Goal: Communication & Community: Answer question/provide support

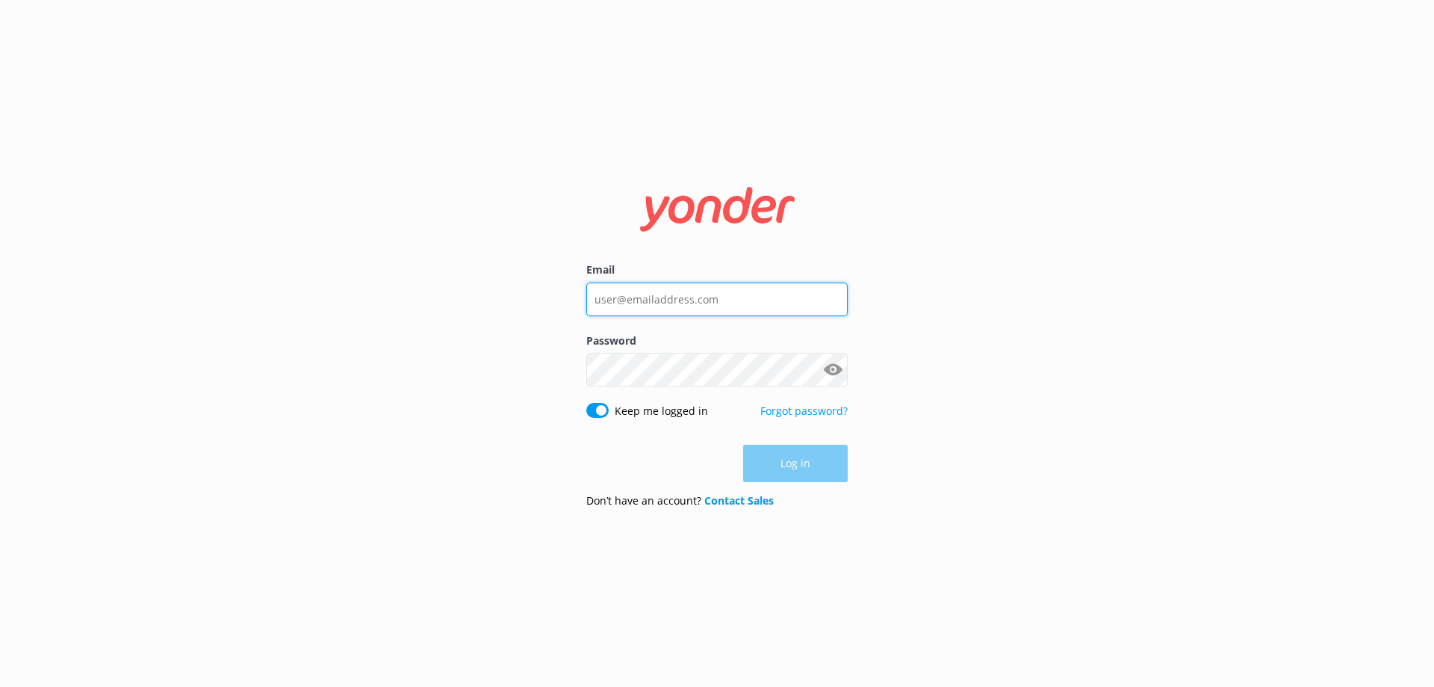
type input "[EMAIL_ADDRESS][DOMAIN_NAME]"
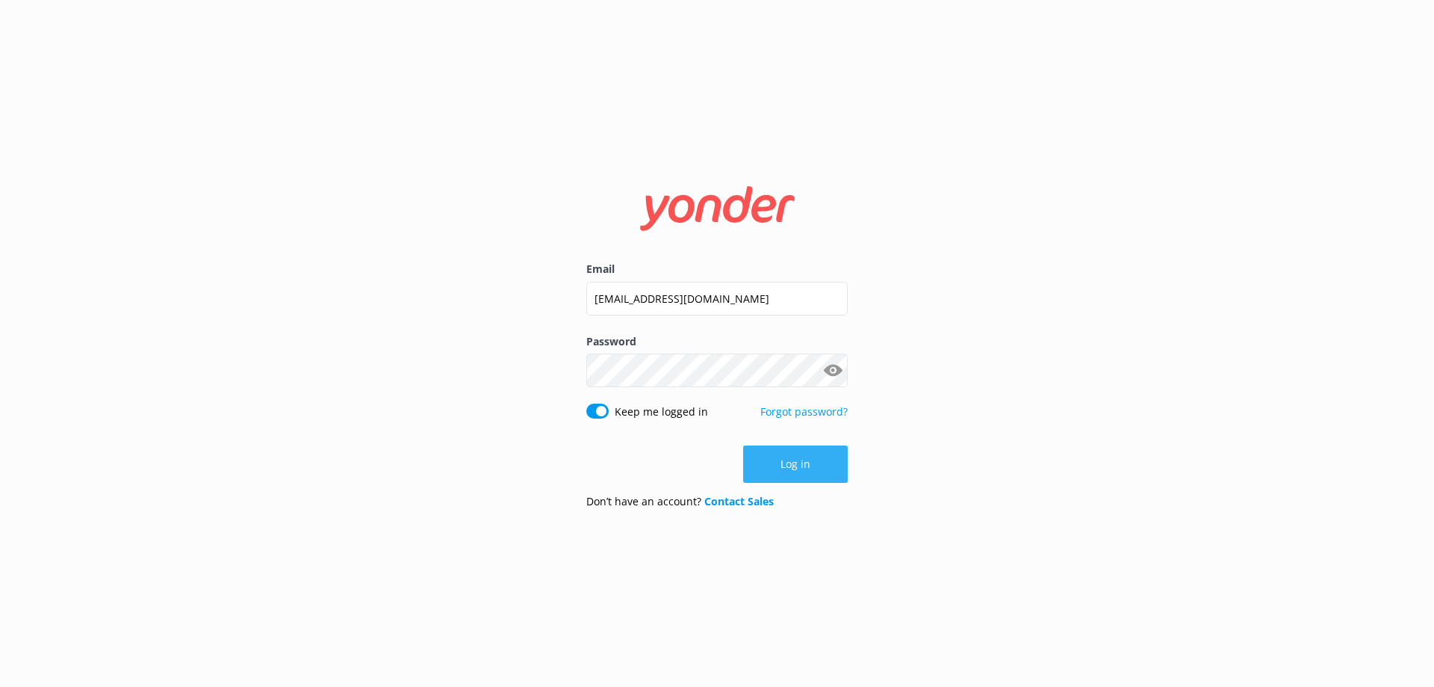
click at [799, 474] on button "Log in" at bounding box center [795, 463] width 105 height 37
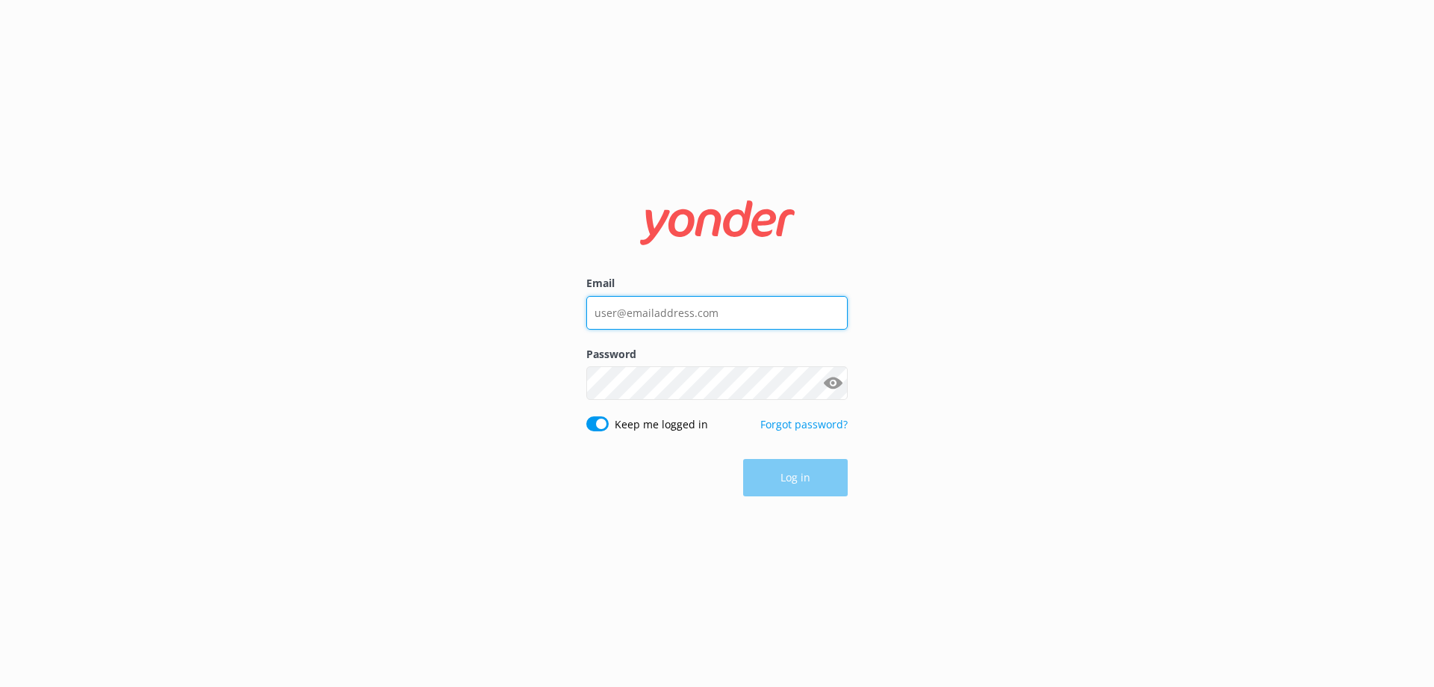
type input "[EMAIL_ADDRESS][DOMAIN_NAME]"
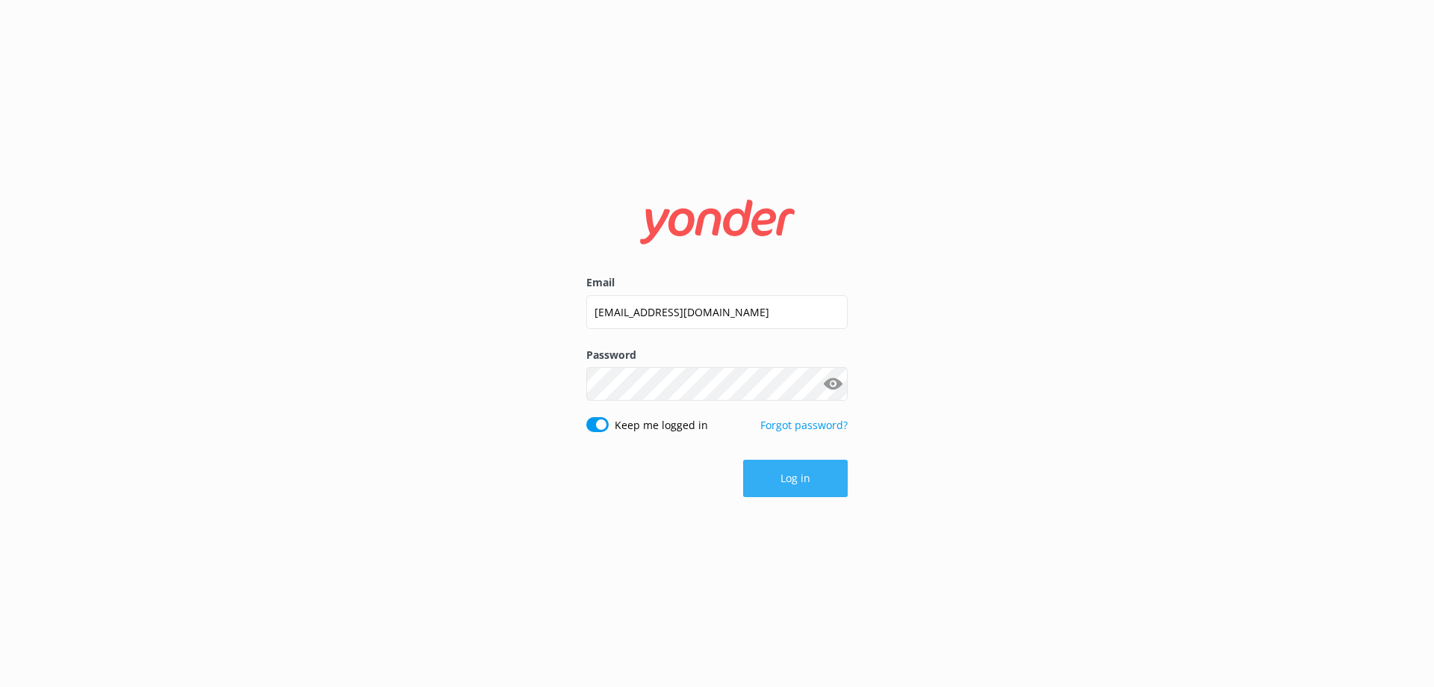
click at [772, 482] on button "Log in" at bounding box center [795, 477] width 105 height 37
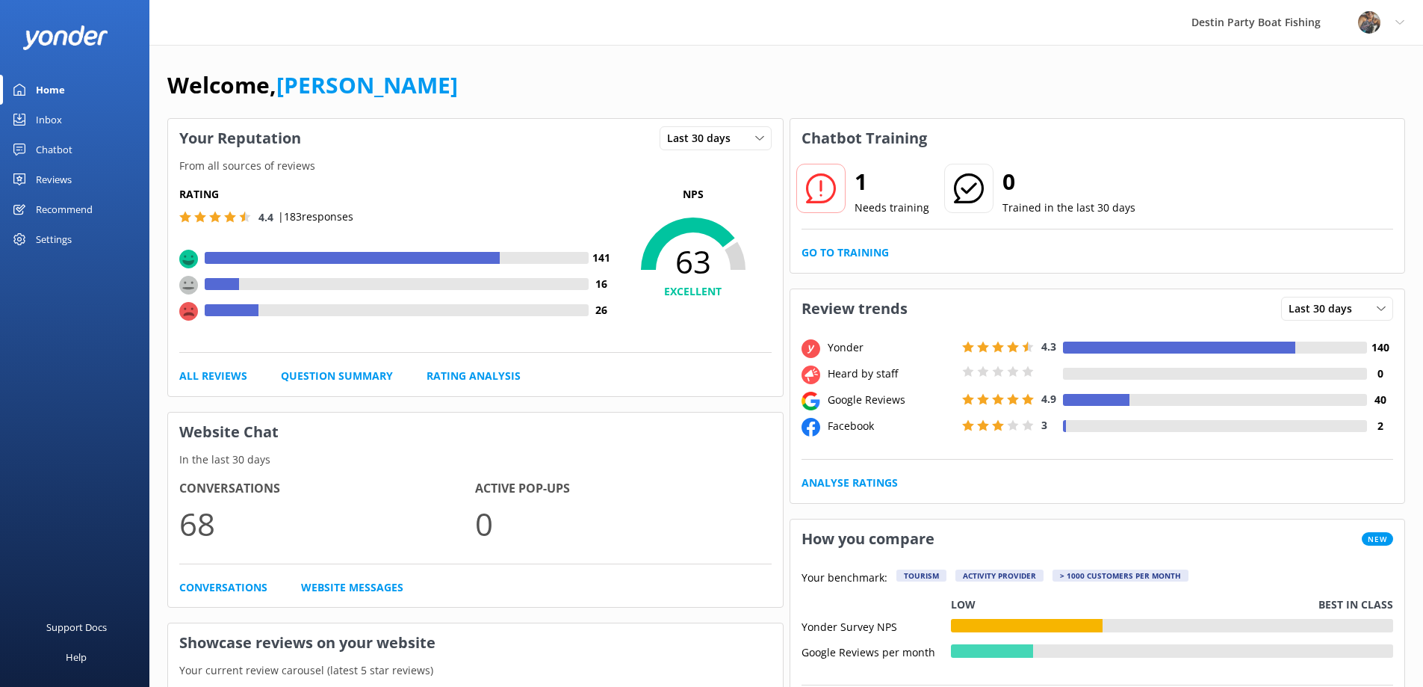
click at [43, 118] on div "Inbox" at bounding box center [49, 120] width 26 height 30
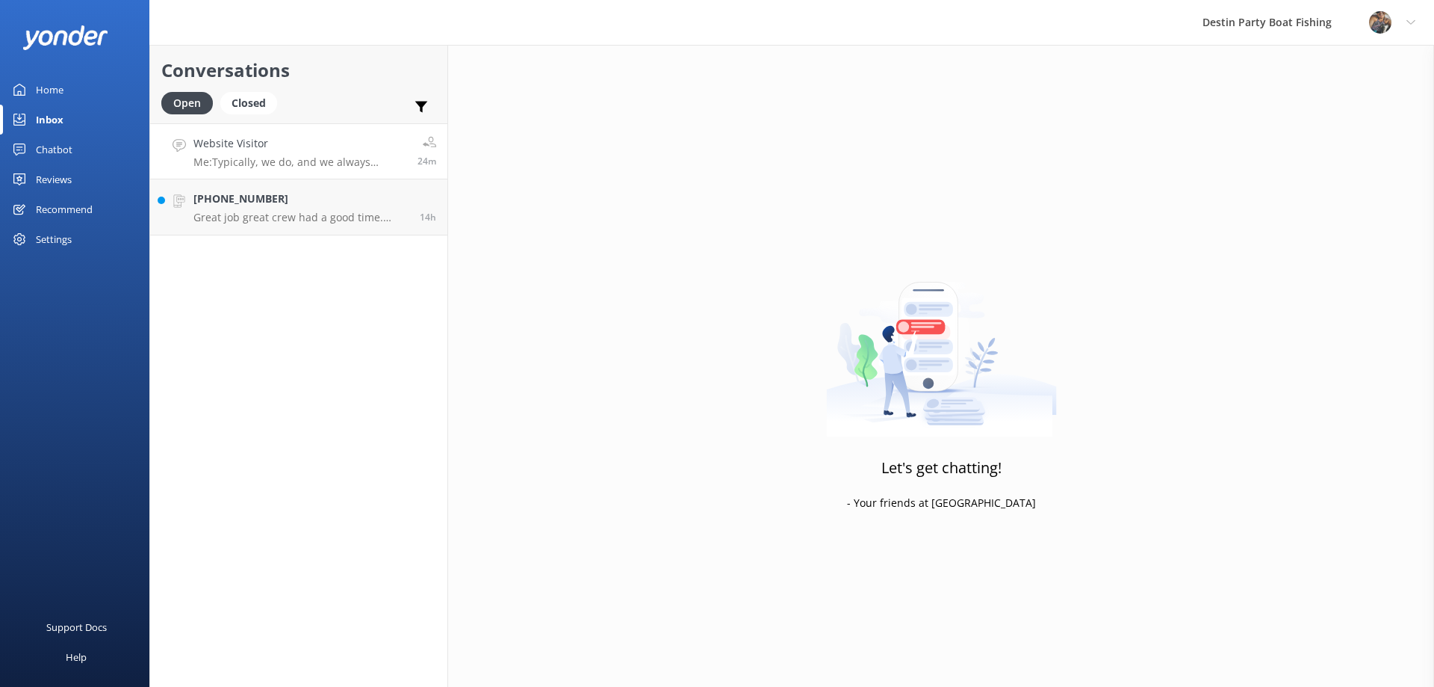
click at [279, 136] on h4 "Website Visitor" at bounding box center [300, 143] width 213 height 16
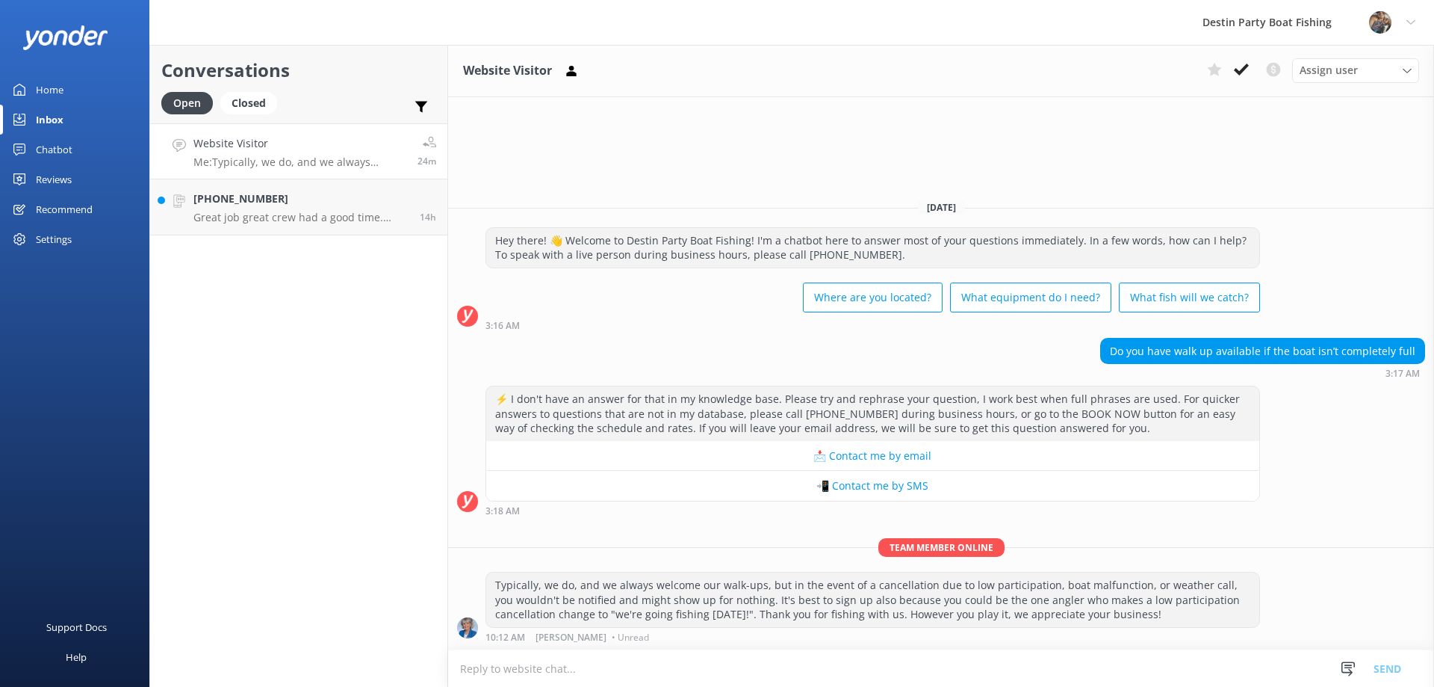
click at [1163, 675] on textarea at bounding box center [941, 668] width 986 height 37
click at [1237, 69] on icon at bounding box center [1241, 69] width 15 height 15
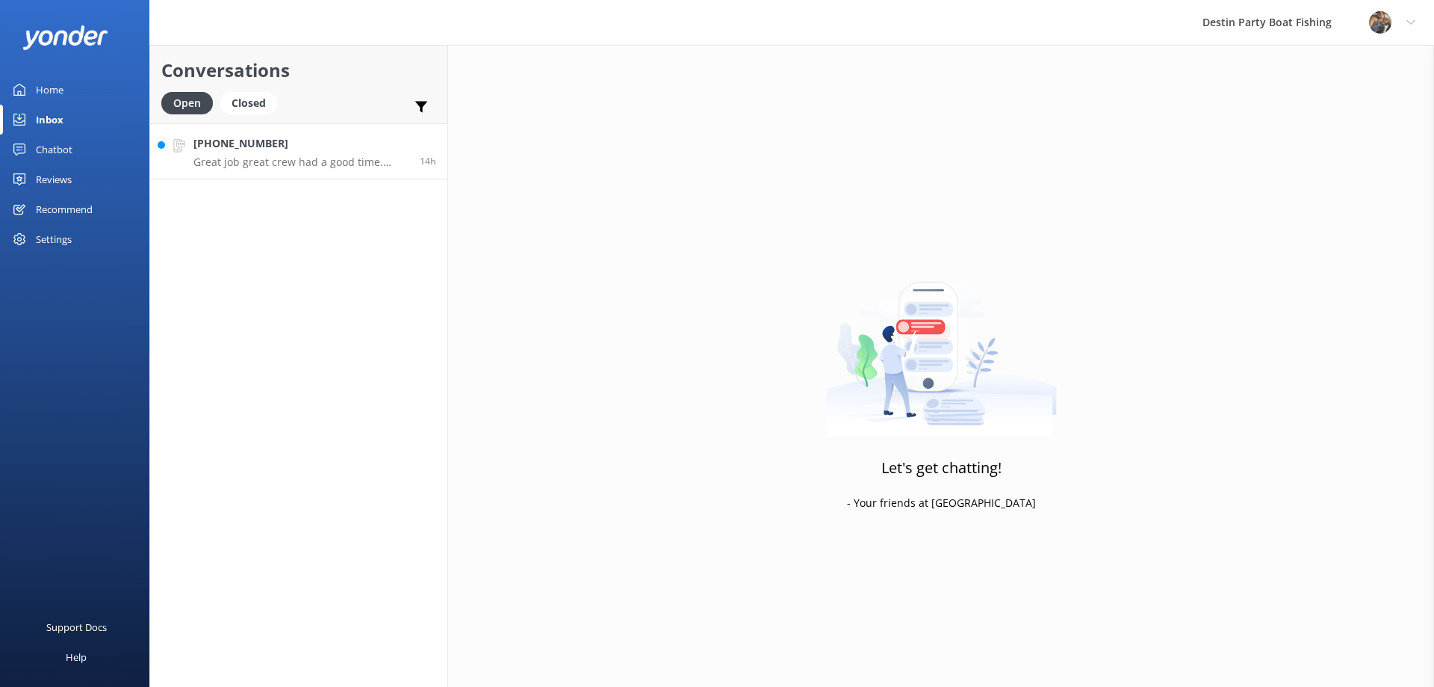
click at [329, 146] on h4 "+18138432230" at bounding box center [301, 143] width 215 height 16
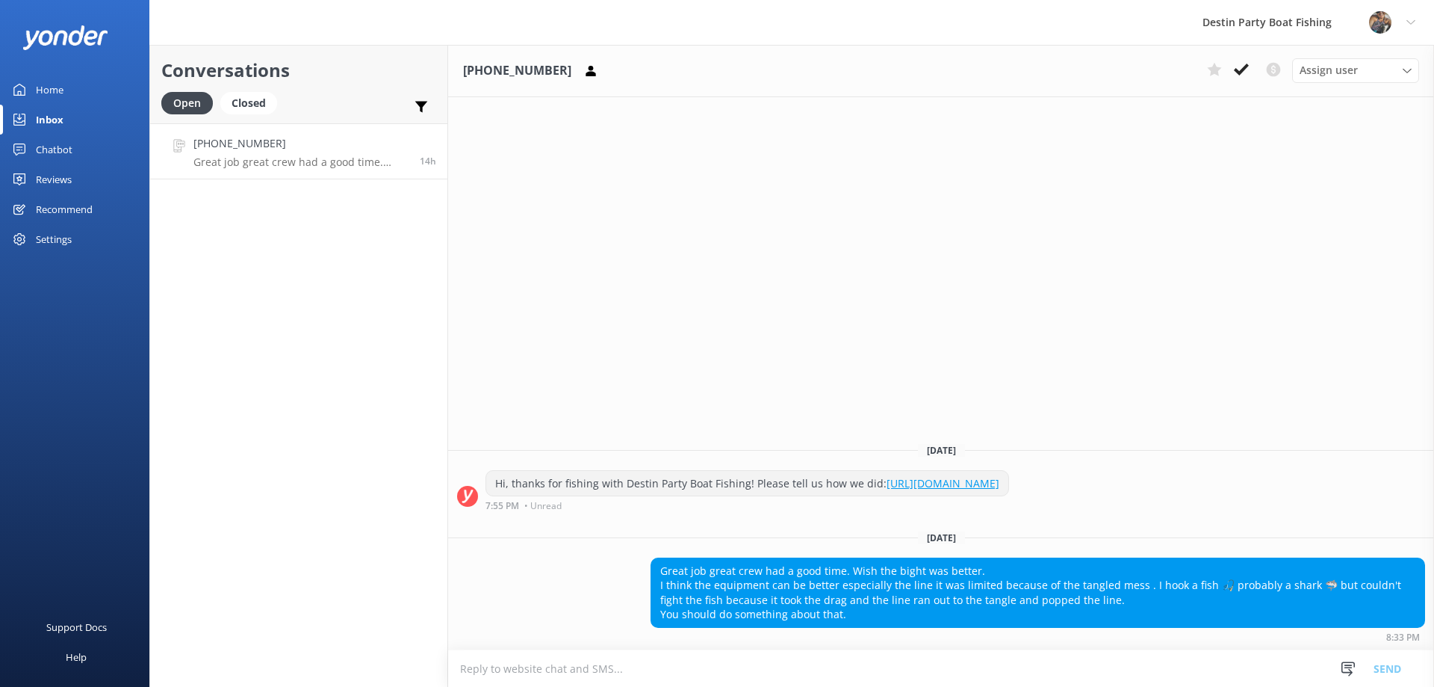
click at [477, 667] on textarea at bounding box center [941, 668] width 986 height 37
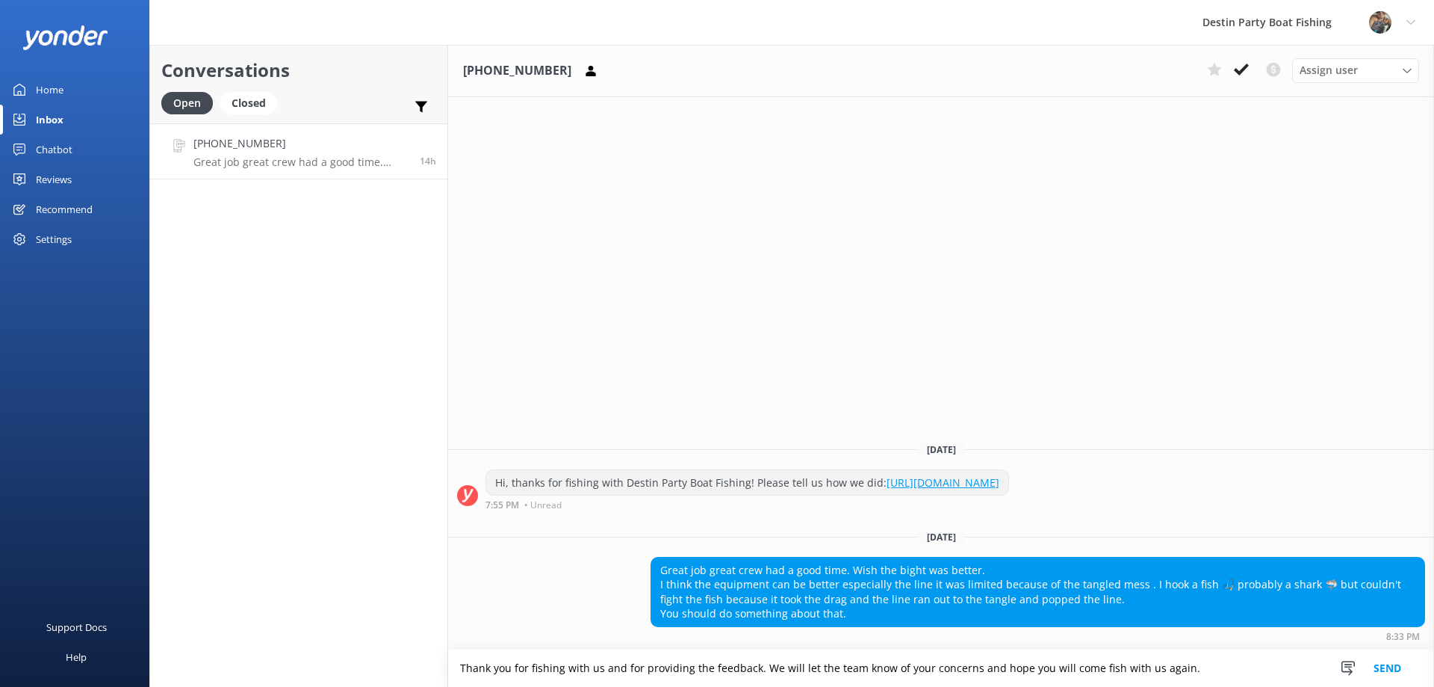
type textarea "Thank you for fishing with us and for providing the feedback. We will let the t…"
click at [1402, 674] on button "Send" at bounding box center [1388, 667] width 56 height 37
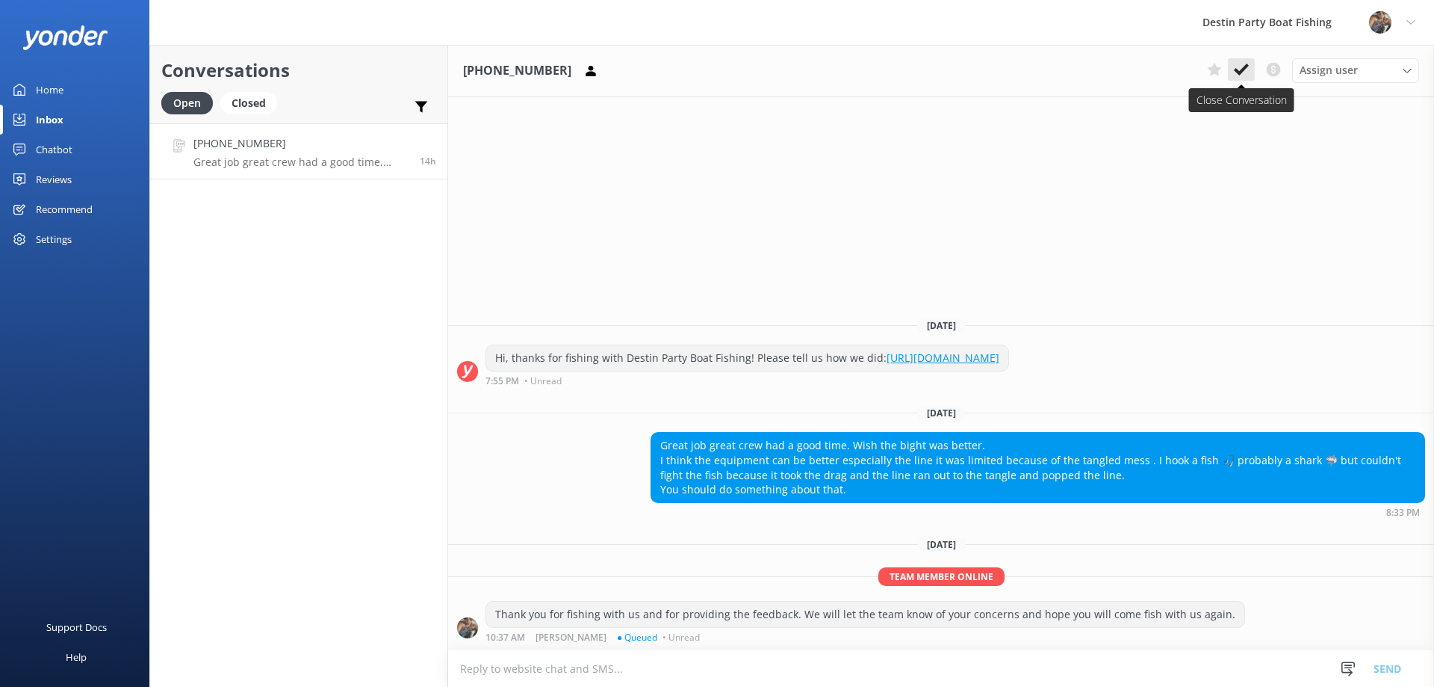
click at [1242, 66] on icon at bounding box center [1241, 69] width 15 height 15
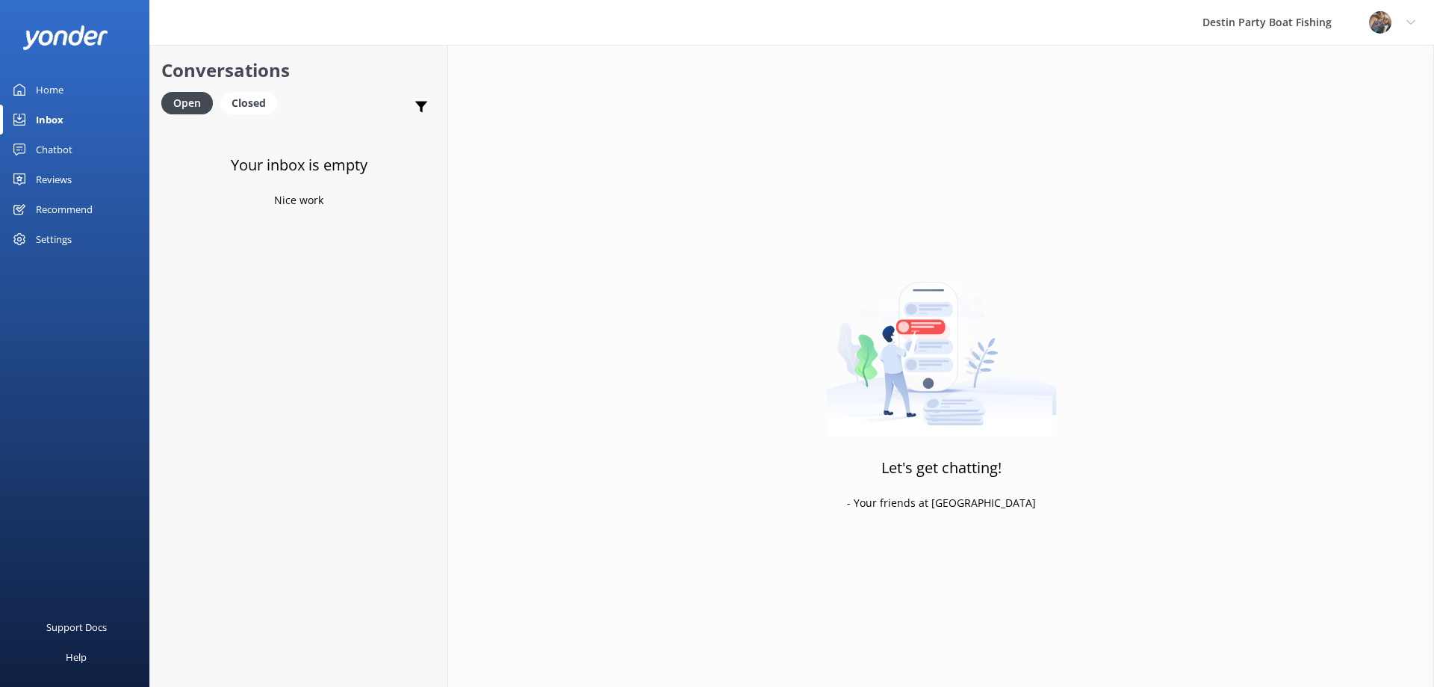
click at [46, 178] on div "Reviews" at bounding box center [54, 179] width 36 height 30
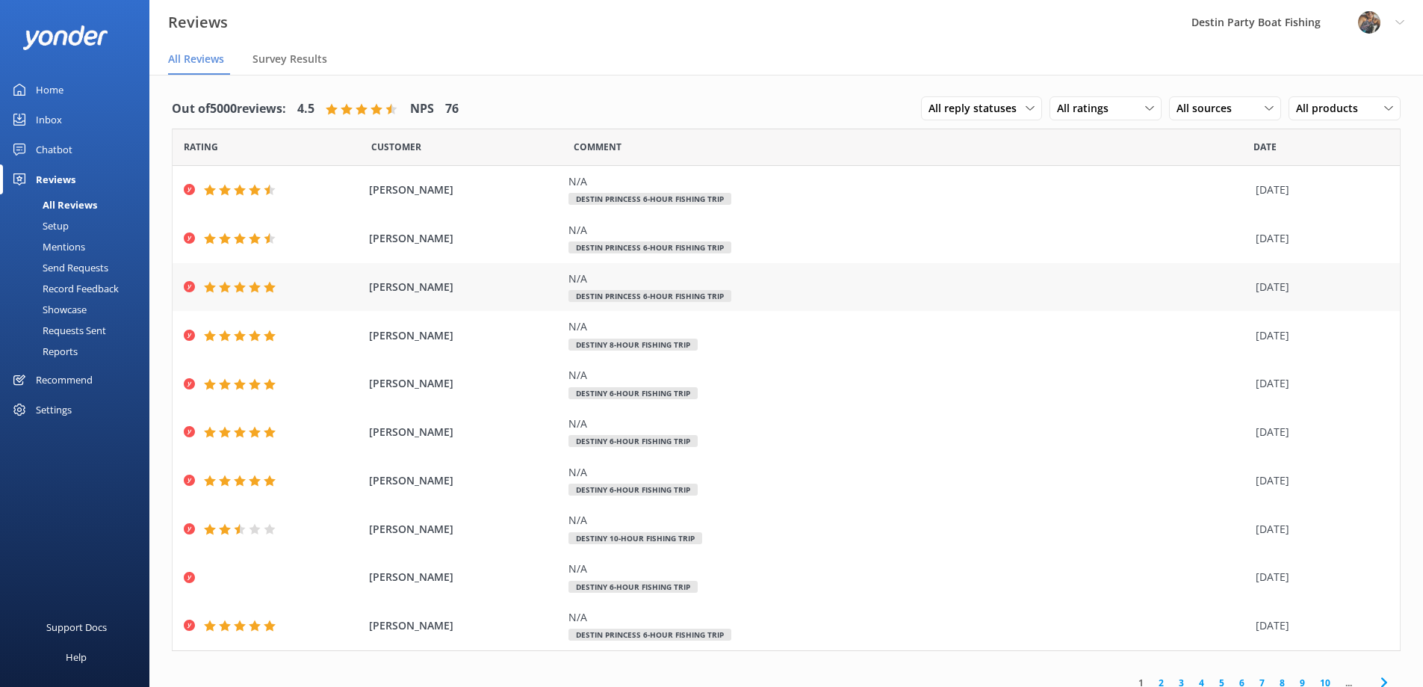
scroll to position [13, 0]
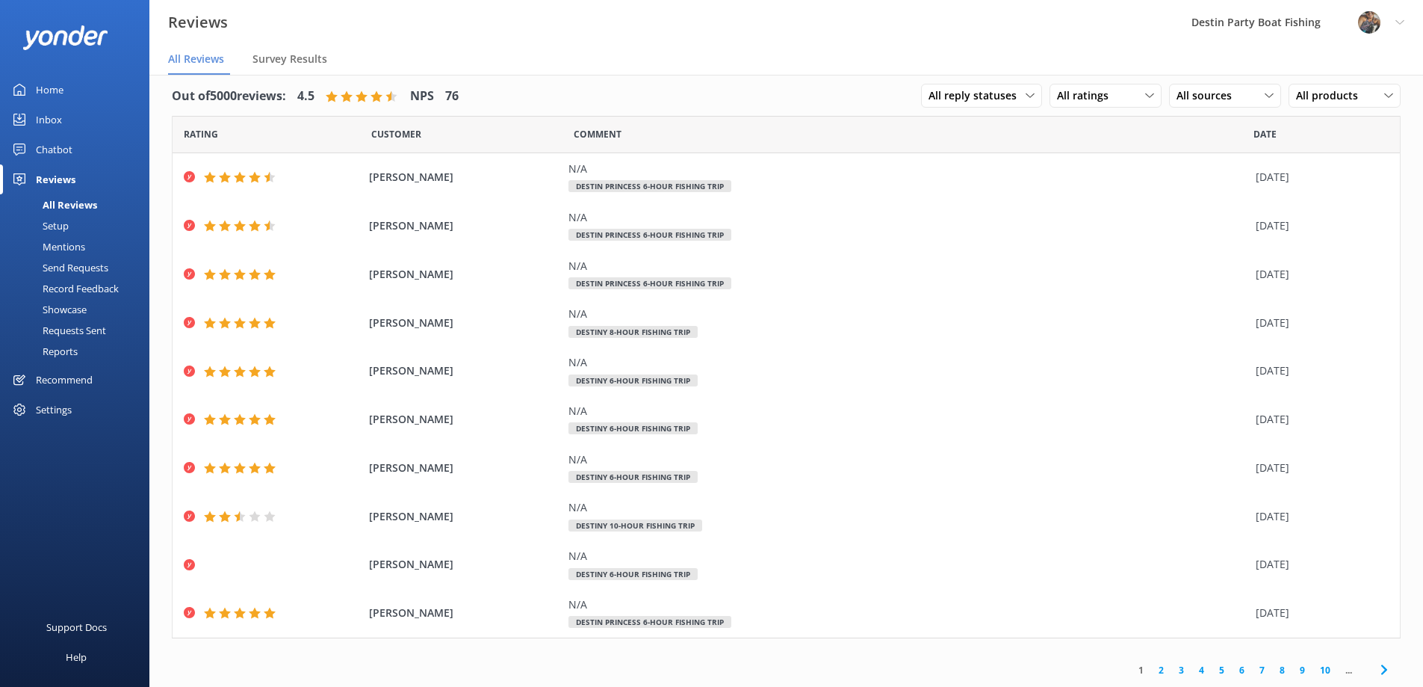
click at [1151, 668] on link "2" at bounding box center [1161, 670] width 20 height 14
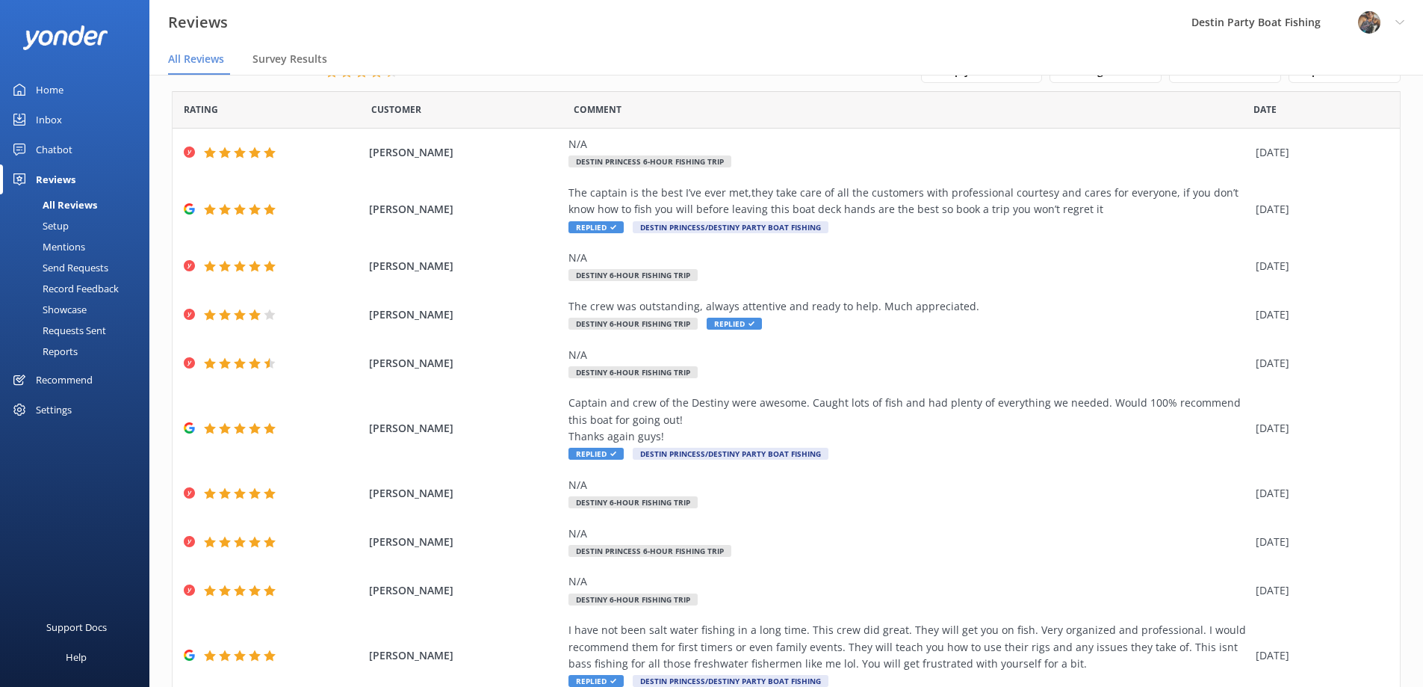
scroll to position [96, 0]
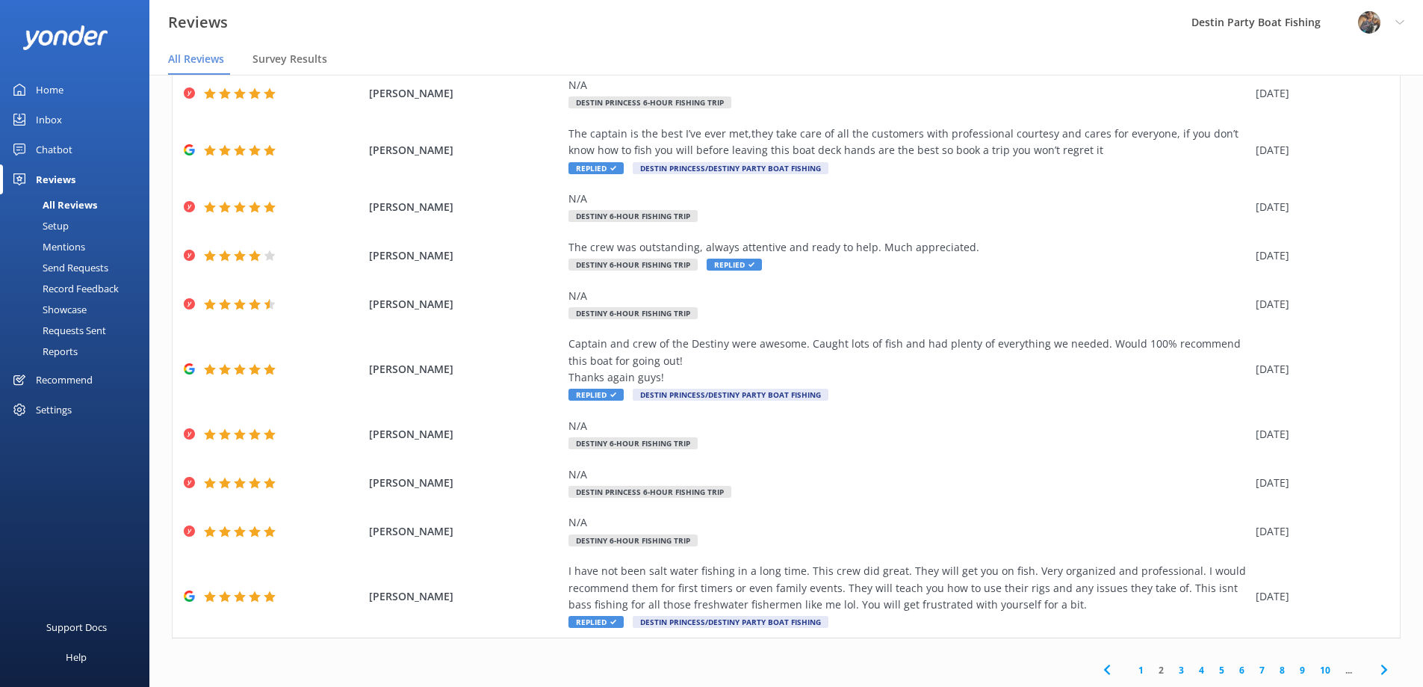
click at [1134, 669] on link "1" at bounding box center [1141, 670] width 20 height 14
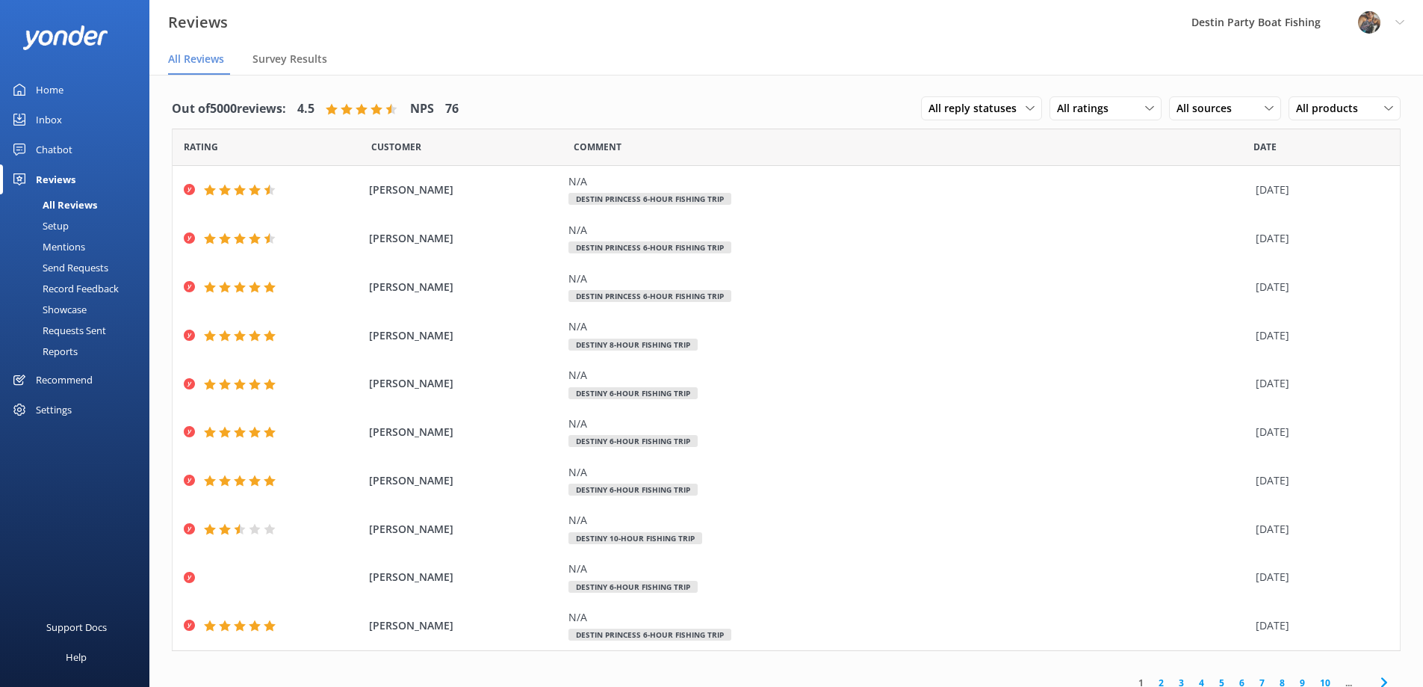
click at [43, 111] on div "Inbox" at bounding box center [49, 120] width 26 height 30
